Goal: Task Accomplishment & Management: Manage account settings

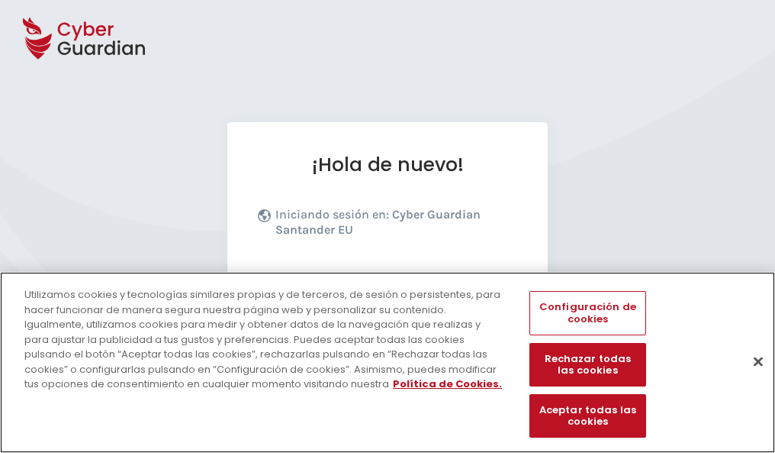
scroll to position [187, 0]
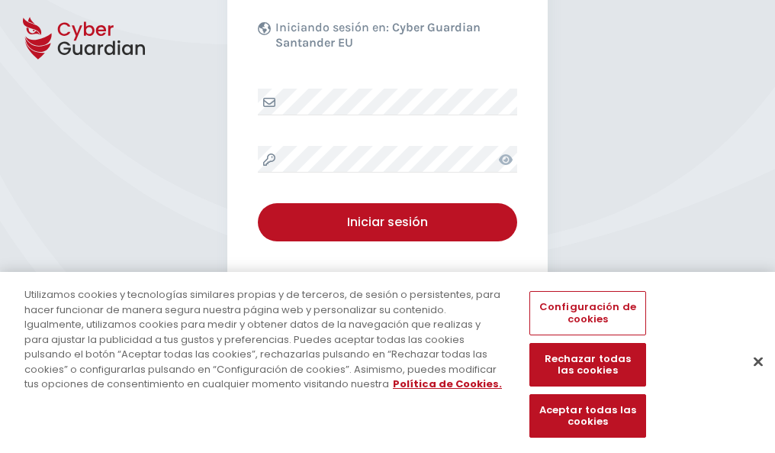
click at [751, 377] on button "Cerrar" at bounding box center [759, 361] width 34 height 34
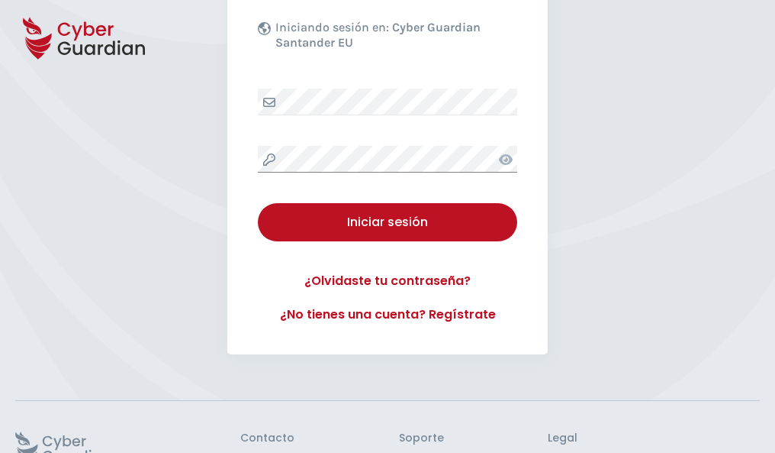
scroll to position [297, 0]
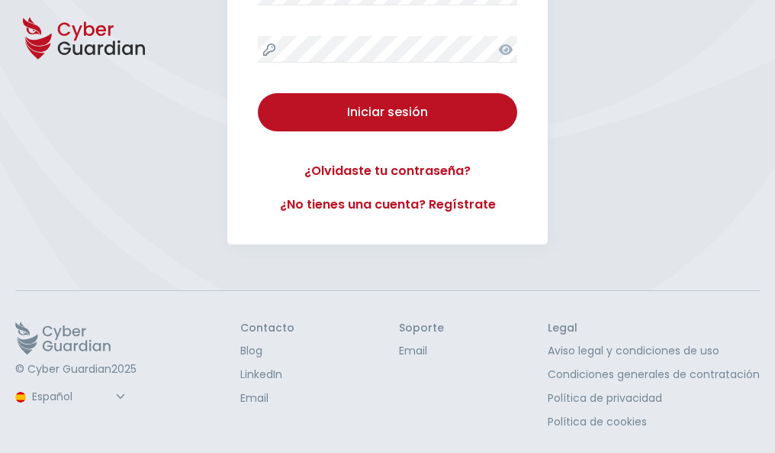
click at [258, 93] on button "Iniciar sesión" at bounding box center [387, 112] width 259 height 38
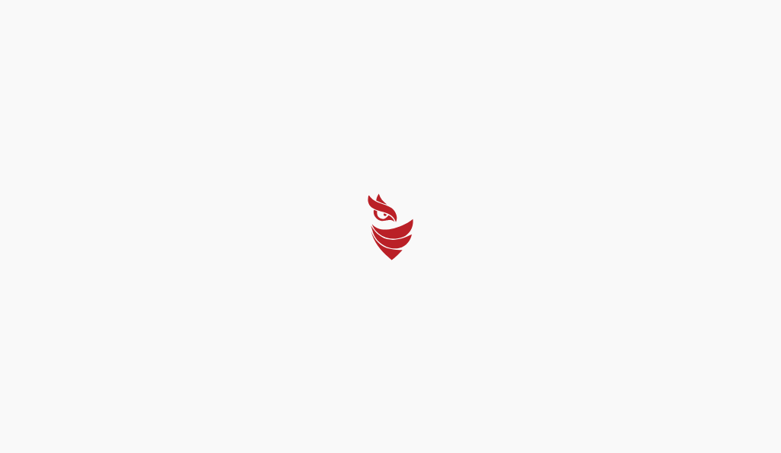
select select "English"
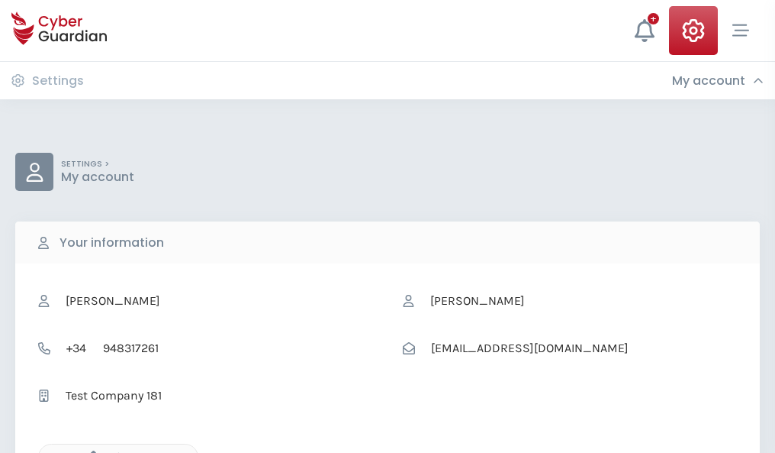
click at [89, 451] on icon "button" at bounding box center [89, 456] width 13 height 13
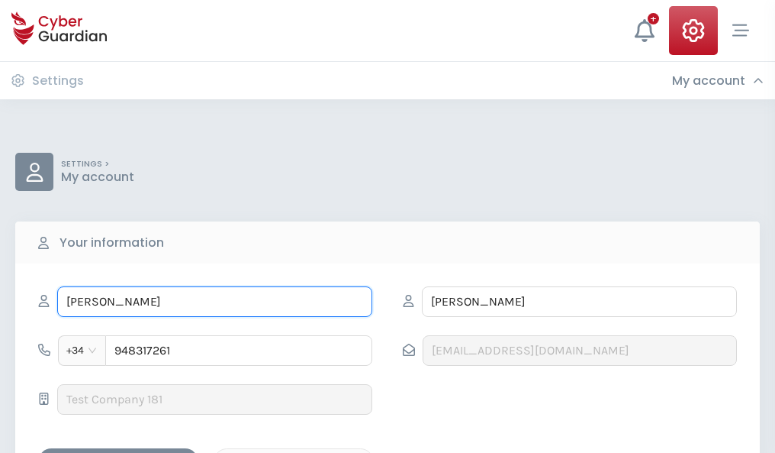
click at [214, 301] on input "DORA" at bounding box center [214, 301] width 315 height 31
type input "D"
type input "Lupe"
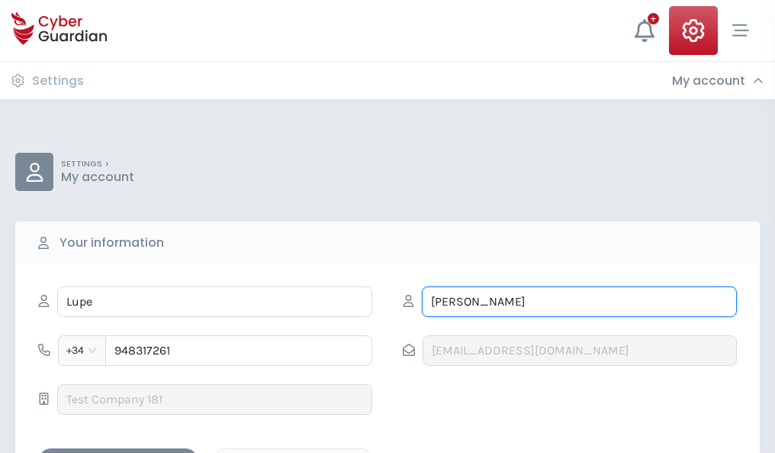
click at [579, 301] on input "PACHECO" at bounding box center [579, 301] width 315 height 31
type input "P"
type input "Amor"
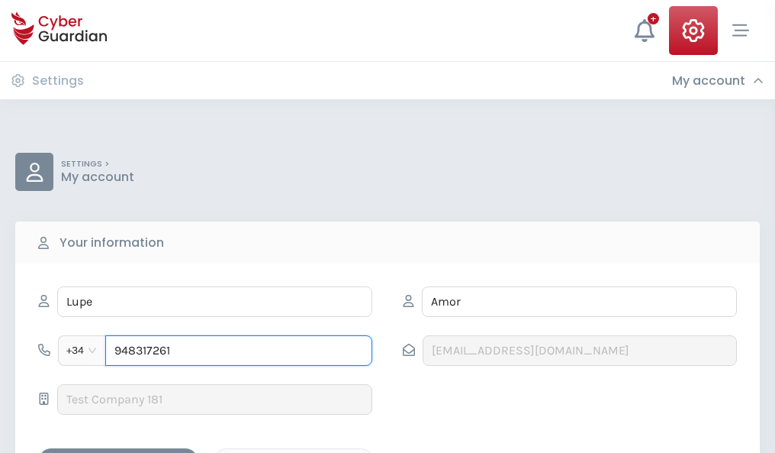
click at [239, 350] on input "948317261" at bounding box center [238, 350] width 267 height 31
type input "9"
type input "881164832"
click at [118, 452] on div "Save changes" at bounding box center [118, 461] width 137 height 19
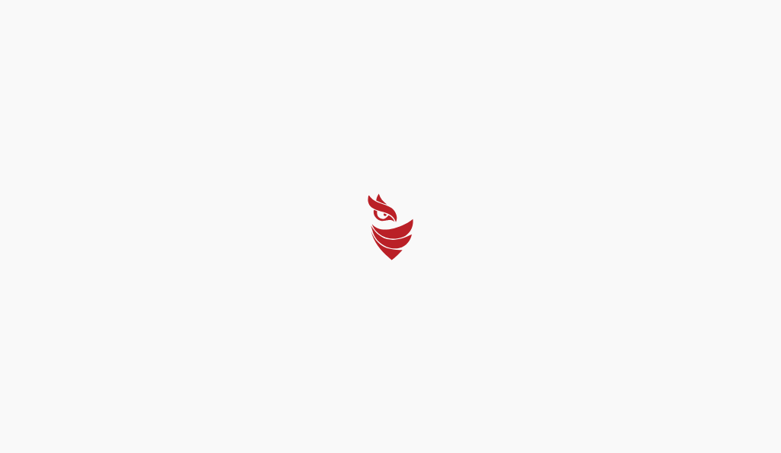
select select "English"
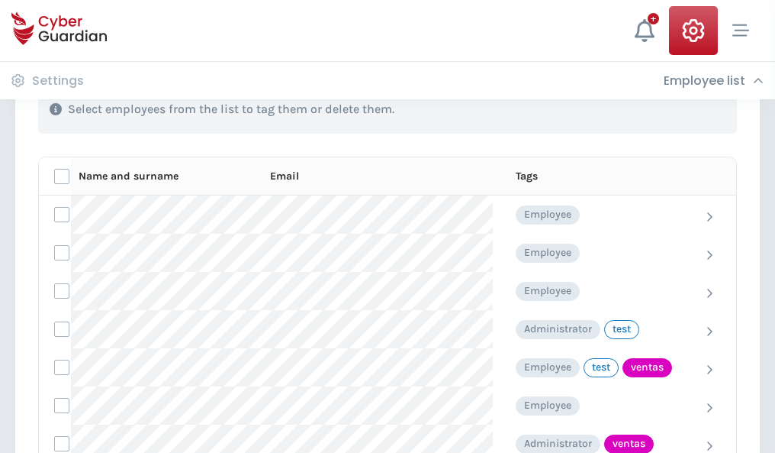
scroll to position [691, 0]
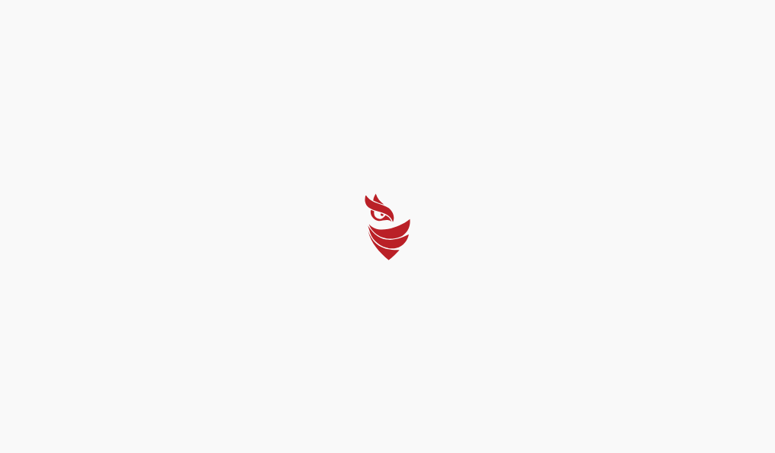
select select "English"
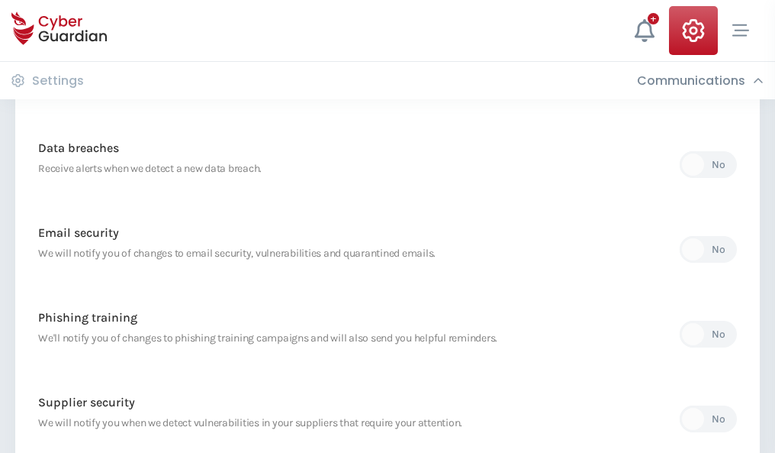
scroll to position [804, 0]
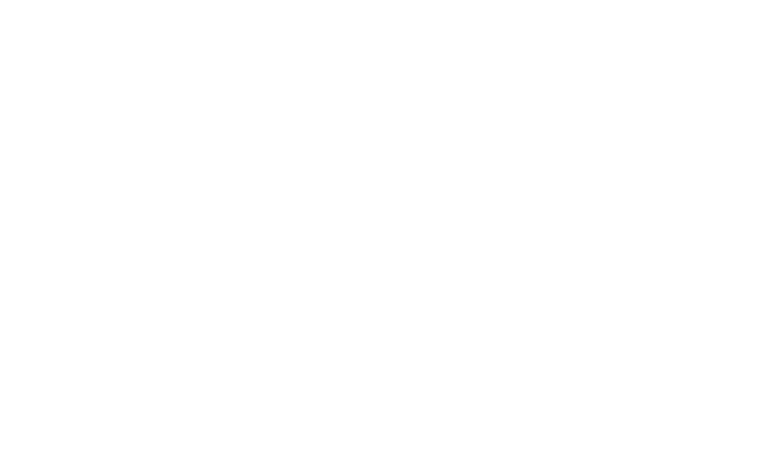
select select "English"
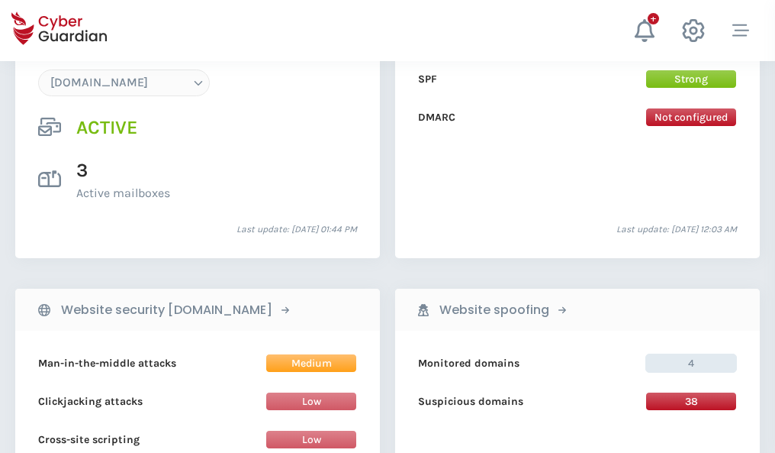
scroll to position [1625, 0]
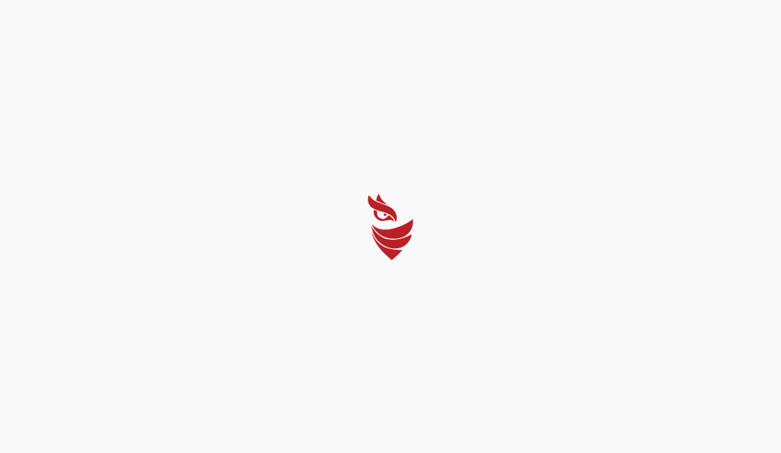
select select "English"
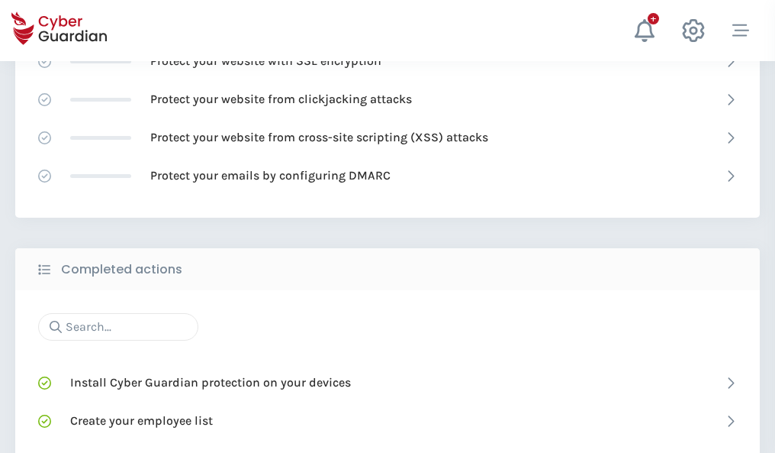
scroll to position [1016, 0]
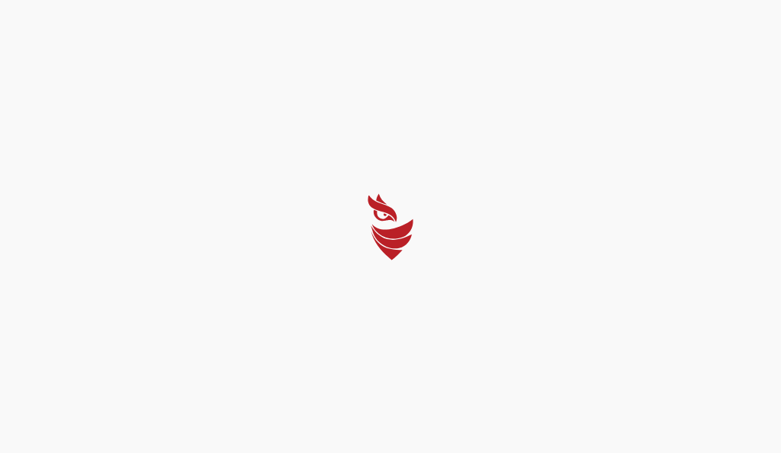
select select "English"
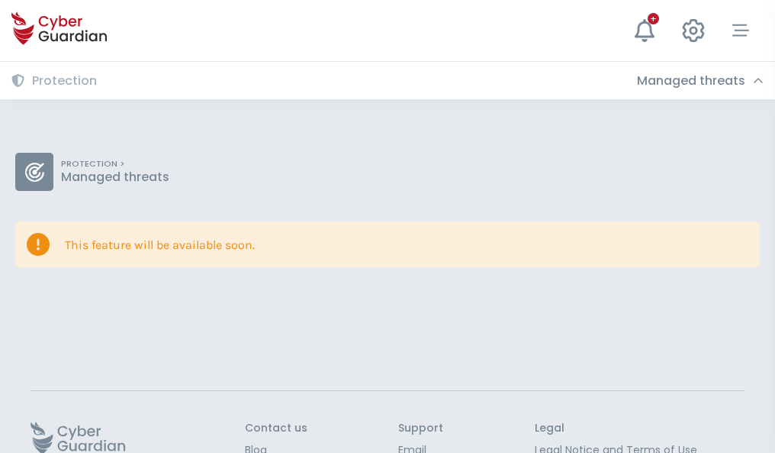
scroll to position [99, 0]
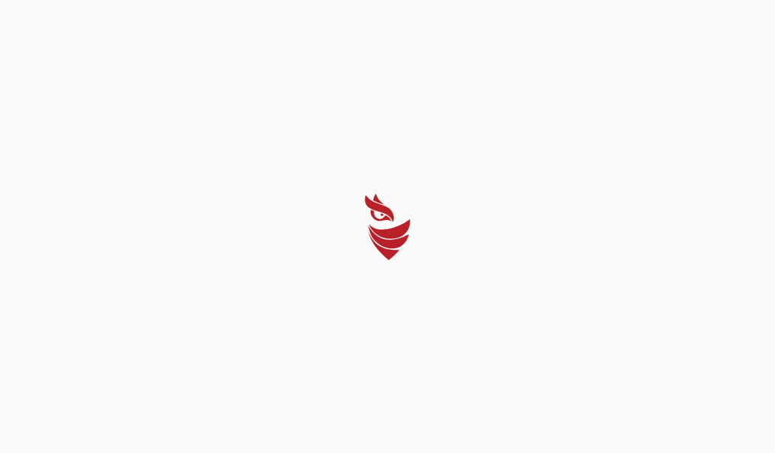
select select "English"
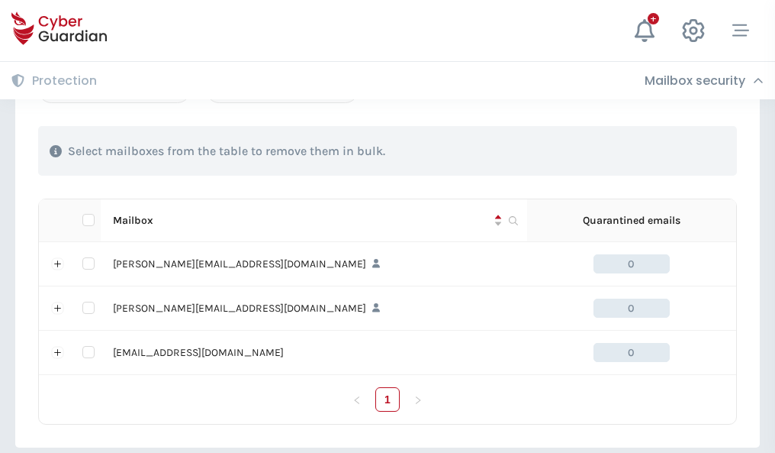
scroll to position [707, 0]
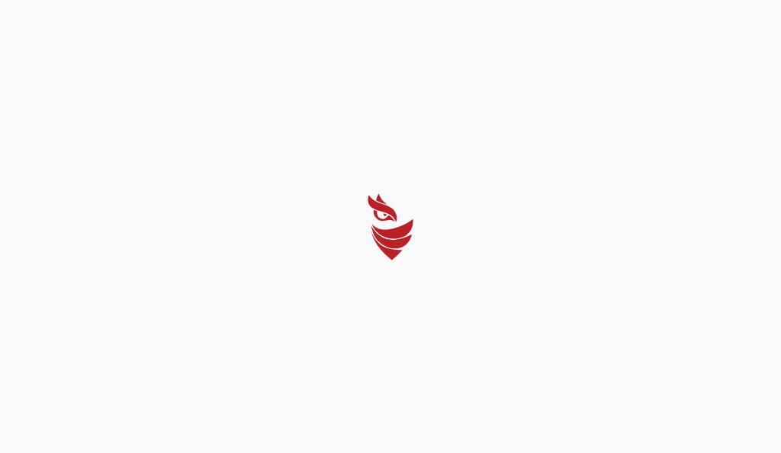
select select "English"
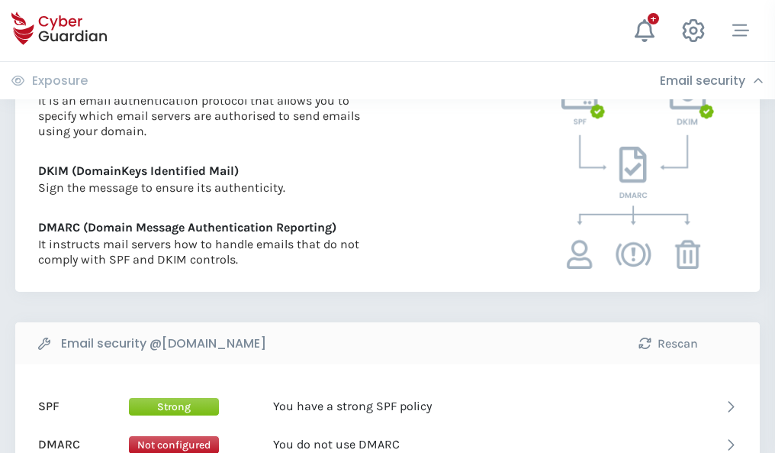
scroll to position [823, 0]
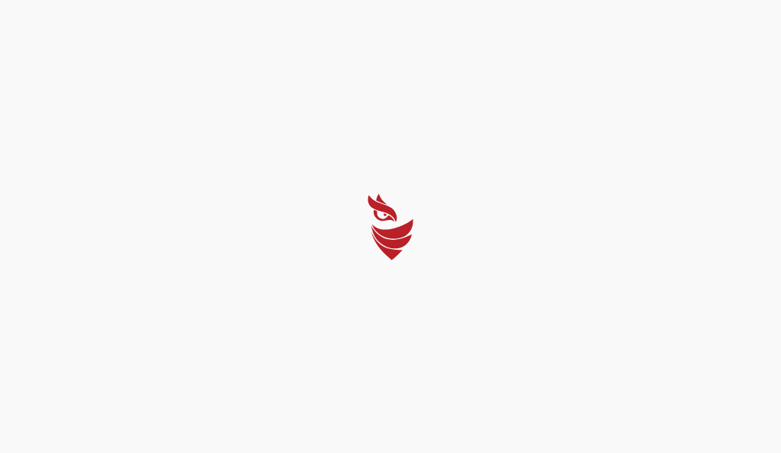
select select "English"
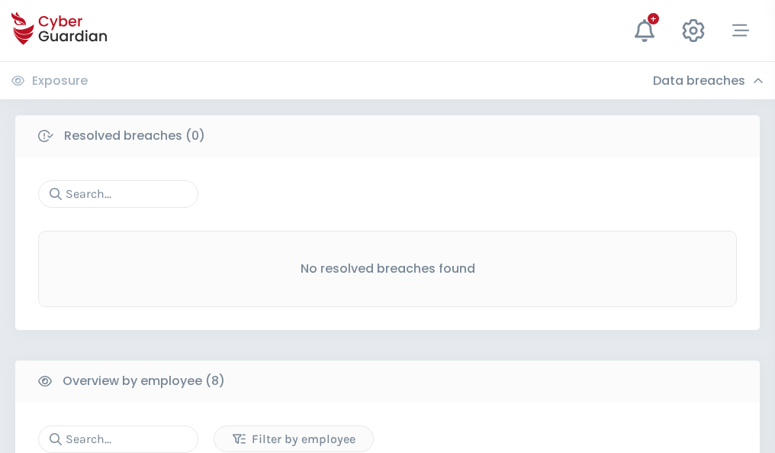
scroll to position [1300, 0]
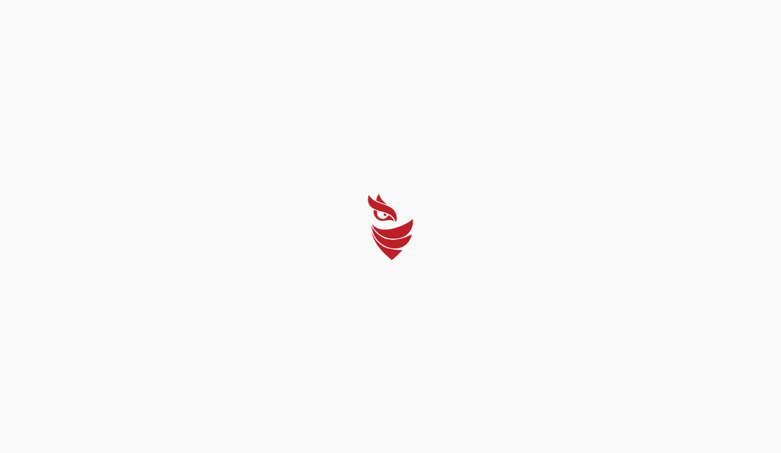
select select "English"
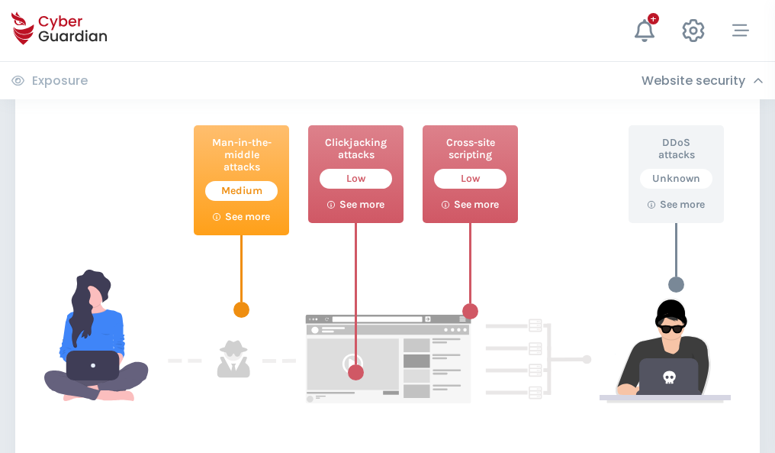
scroll to position [831, 0]
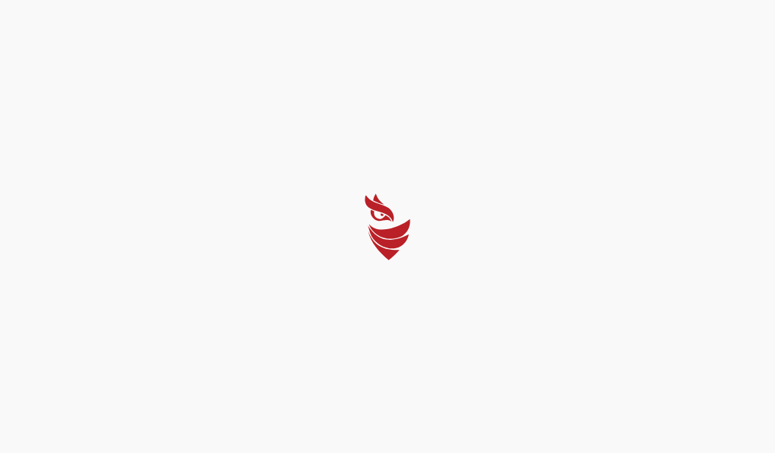
select select "English"
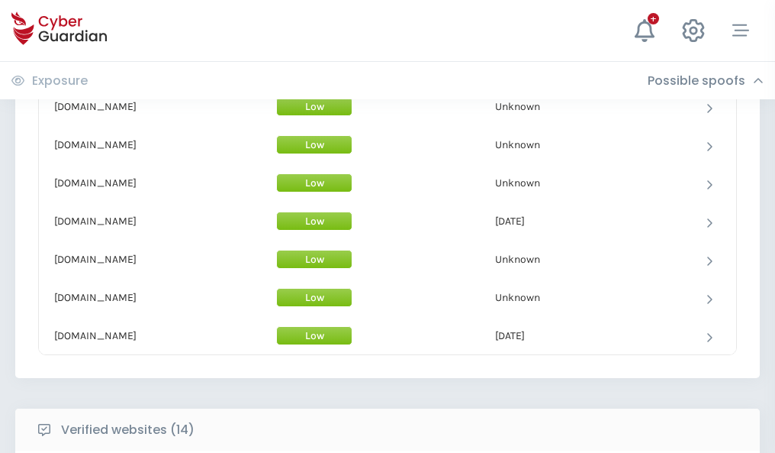
scroll to position [1488, 0]
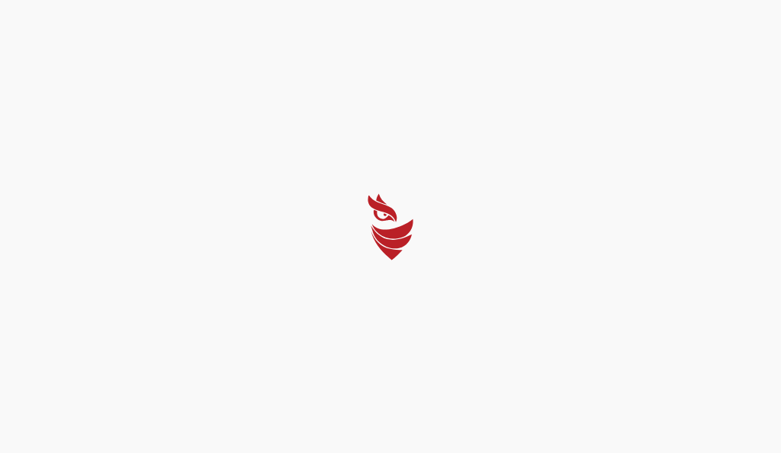
select select "English"
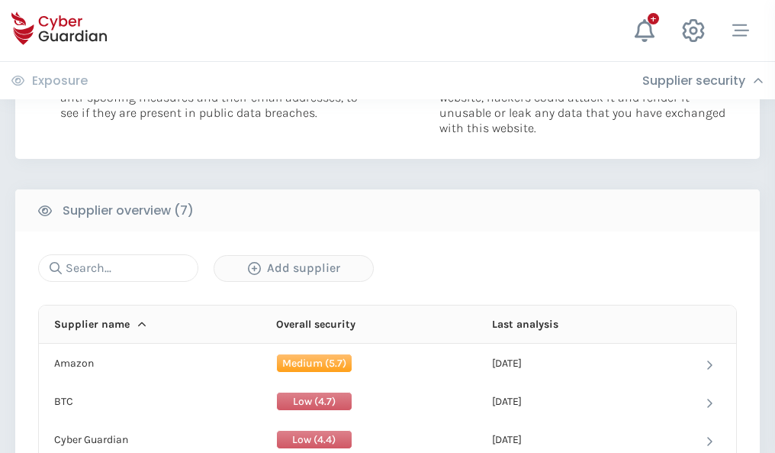
scroll to position [988, 0]
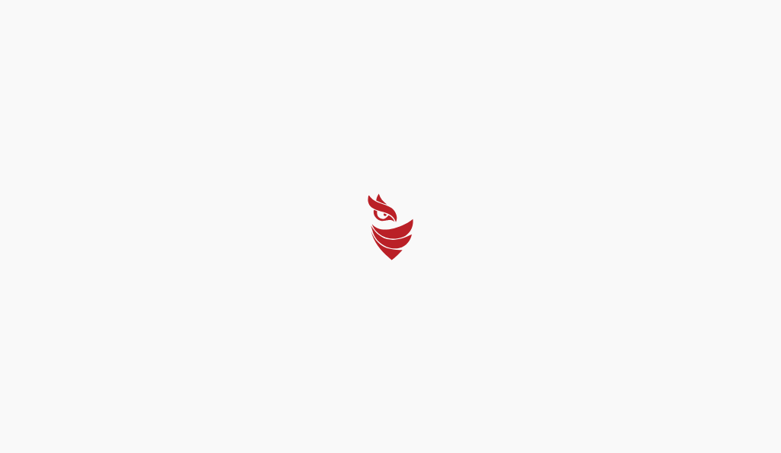
select select "English"
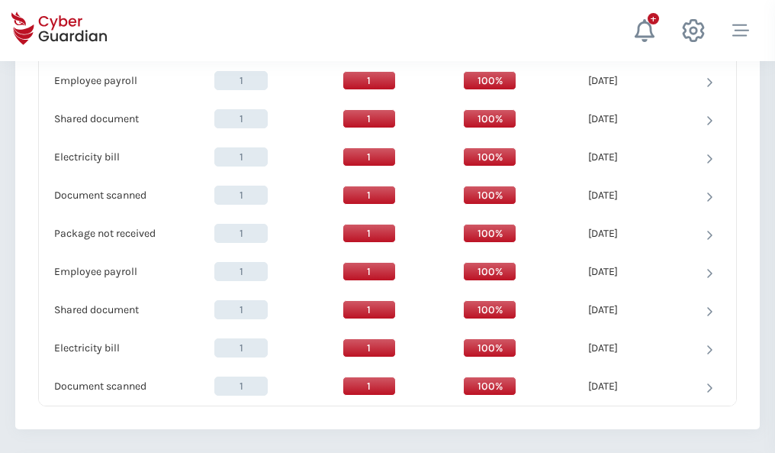
scroll to position [1564, 0]
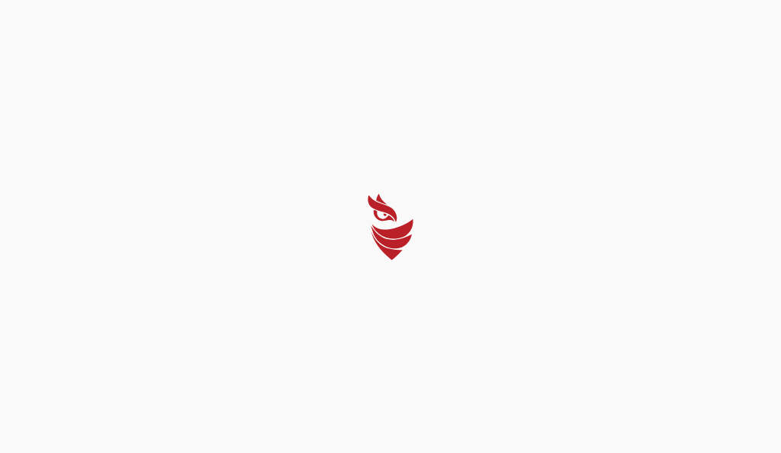
select select "English"
